Goal: Task Accomplishment & Management: Use online tool/utility

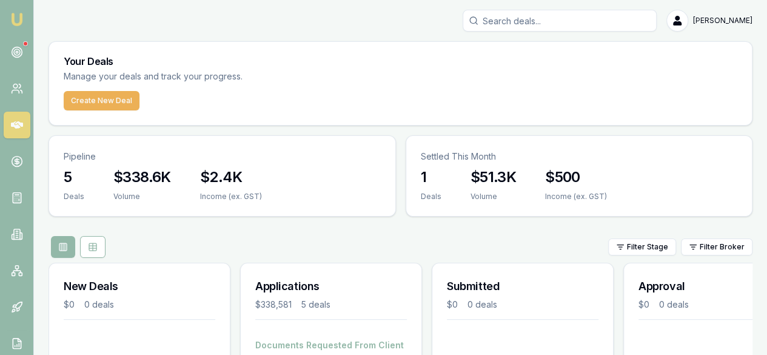
scroll to position [22, 0]
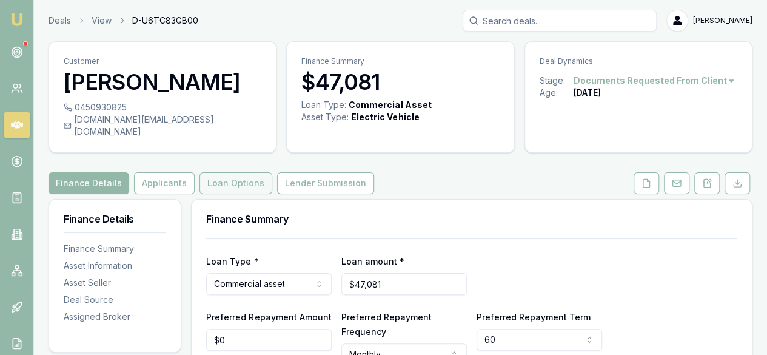
click at [244, 176] on button "Loan Options" at bounding box center [236, 183] width 73 height 22
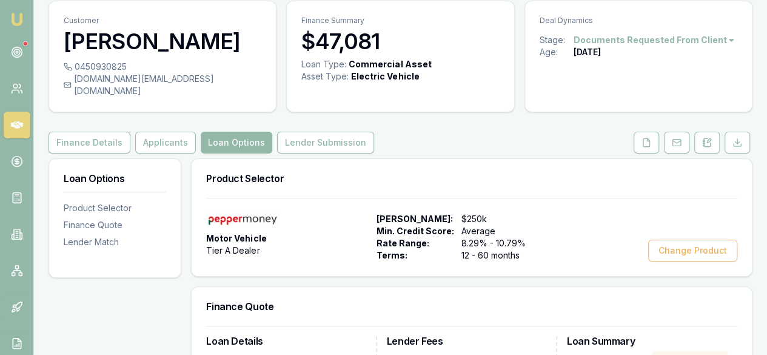
scroll to position [41, 0]
click at [712, 239] on button "Change Product" at bounding box center [693, 250] width 89 height 22
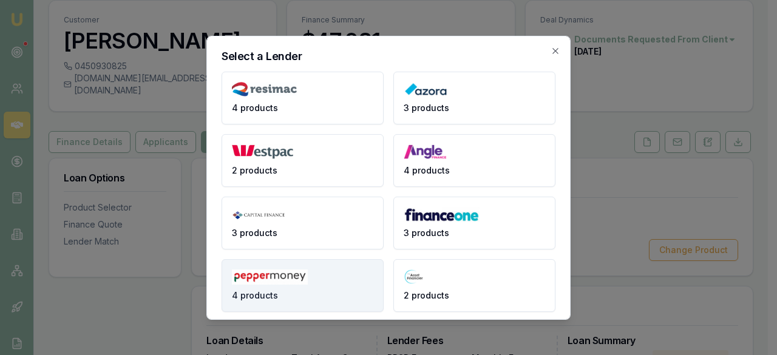
click at [294, 281] on img at bounding box center [270, 276] width 76 height 15
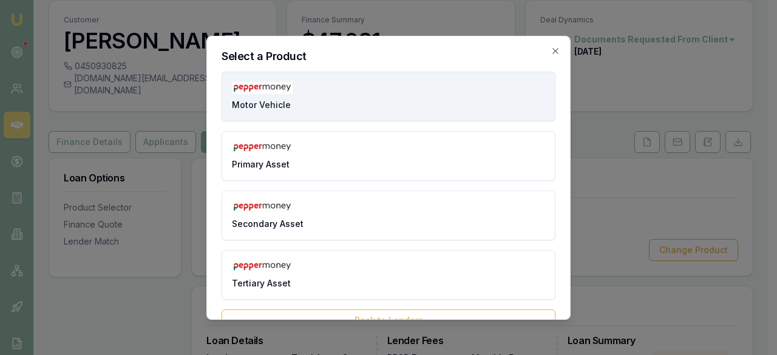
click at [330, 104] on button "Motor Vehicle" at bounding box center [388, 97] width 334 height 50
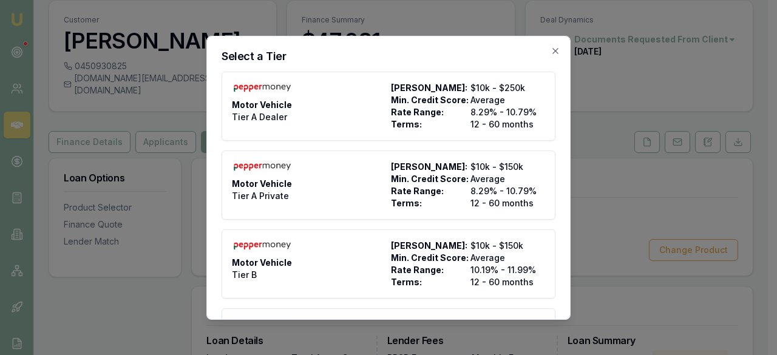
click at [330, 104] on div "Motor Vehicle Tier A Dealer" at bounding box center [309, 106] width 154 height 49
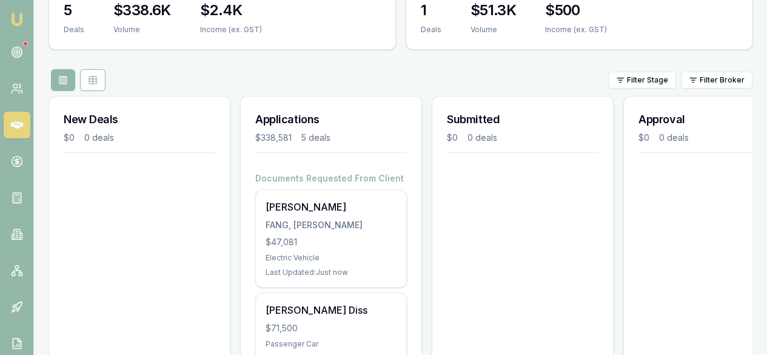
scroll to position [161, 0]
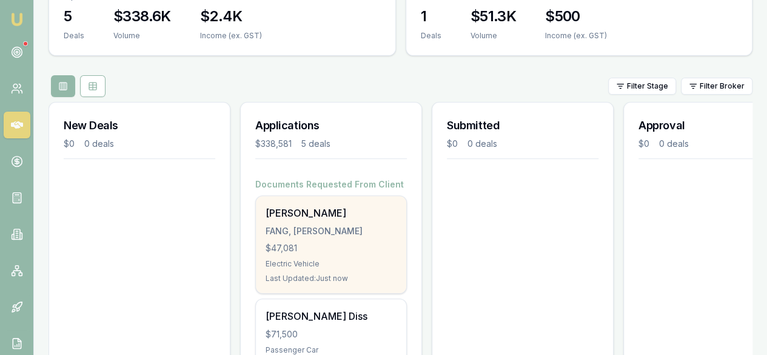
click at [301, 225] on div "FANG, [PERSON_NAME]" at bounding box center [331, 231] width 131 height 12
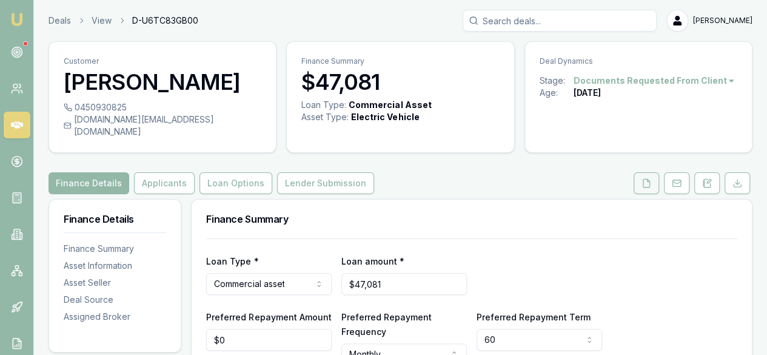
click at [650, 179] on polyline at bounding box center [648, 180] width 2 height 2
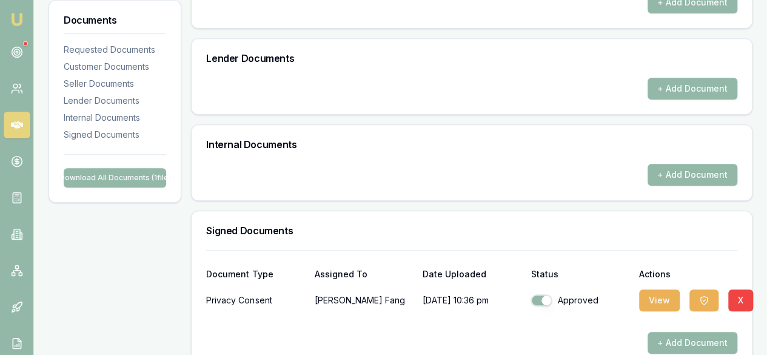
scroll to position [448, 0]
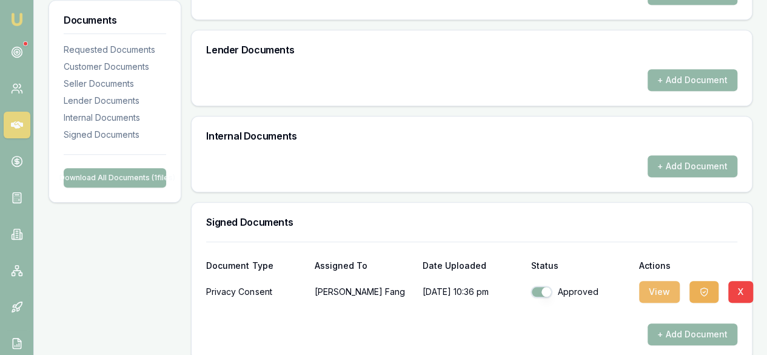
click at [651, 281] on button "View" at bounding box center [659, 292] width 41 height 22
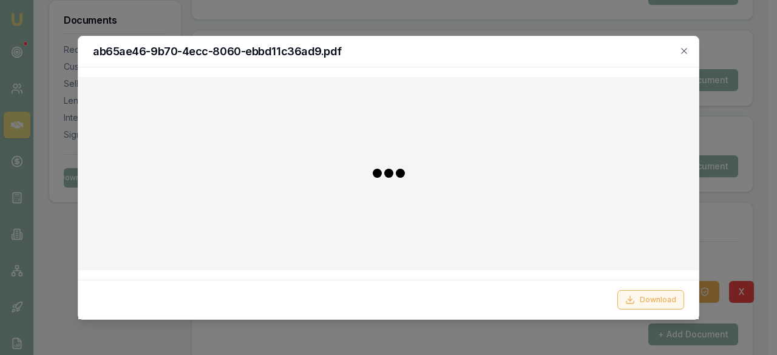
click at [644, 304] on button "Download" at bounding box center [650, 299] width 67 height 19
click at [686, 47] on icon "button" at bounding box center [684, 51] width 10 height 10
